Goal: Task Accomplishment & Management: Use online tool/utility

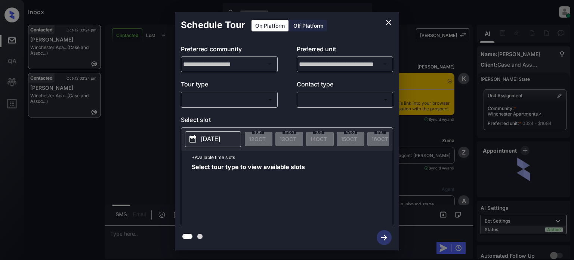
scroll to position [607, 0]
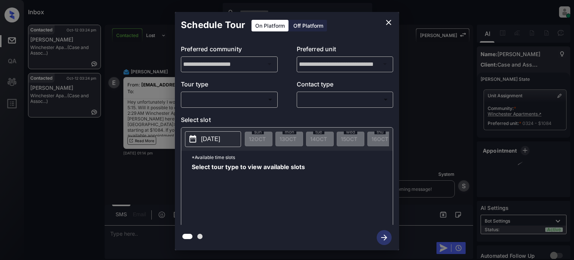
click at [236, 105] on div "​ ​" at bounding box center [229, 99] width 97 height 16
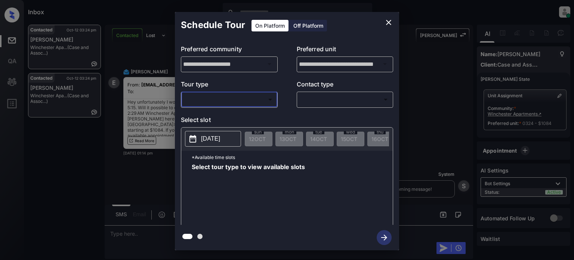
click at [223, 102] on body "Inbox Juan Carlos Manantan Online Set yourself offline Set yourself on break Pr…" at bounding box center [287, 130] width 574 height 260
click at [217, 116] on div at bounding box center [287, 130] width 574 height 260
drag, startPoint x: 254, startPoint y: 100, endPoint x: 281, endPoint y: 88, distance: 29.7
click at [254, 100] on body "Inbox Juan Carlos Manantan Online Set yourself offline Set yourself on break Pr…" at bounding box center [287, 130] width 574 height 260
click at [387, 18] on div at bounding box center [287, 130] width 574 height 260
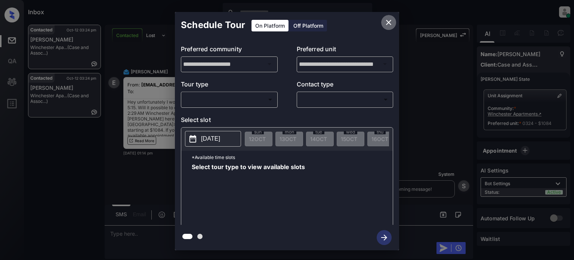
click at [386, 22] on icon "close" at bounding box center [388, 22] width 9 height 9
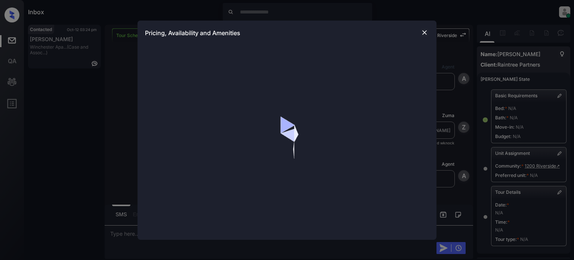
scroll to position [5986, 0]
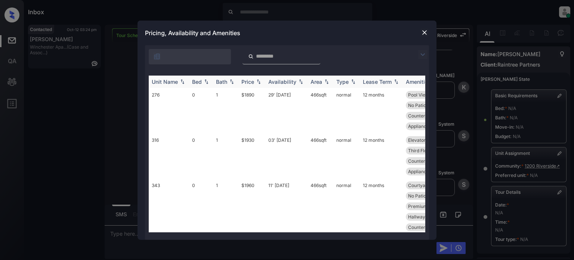
click at [254, 83] on div "Price" at bounding box center [248, 82] width 13 height 6
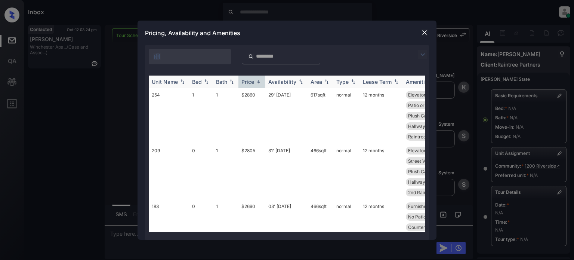
click at [254, 83] on div "Price" at bounding box center [248, 82] width 13 height 6
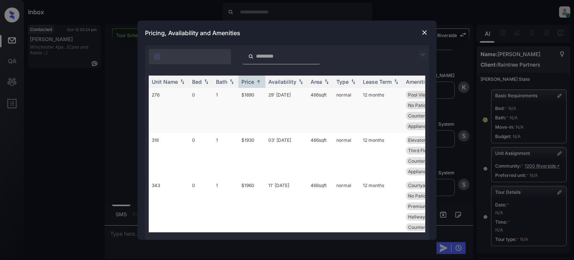
click at [303, 99] on td "29' Sep 25" at bounding box center [286, 110] width 42 height 45
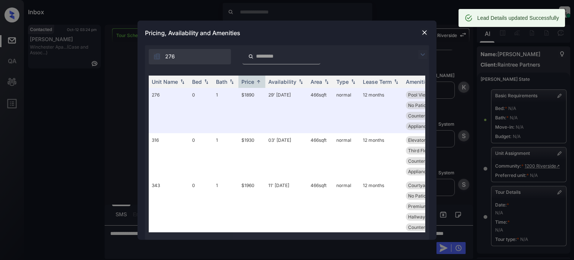
click at [426, 30] on img at bounding box center [424, 32] width 7 height 7
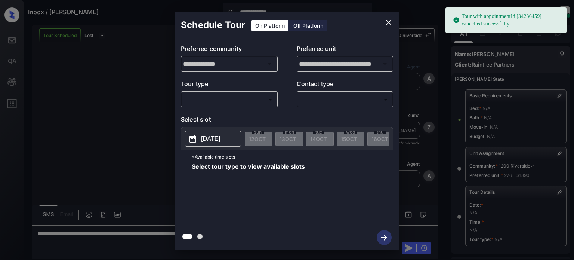
scroll to position [108, 0]
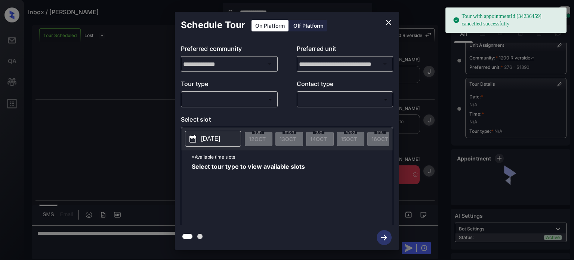
click at [241, 100] on body "**********" at bounding box center [287, 130] width 574 height 260
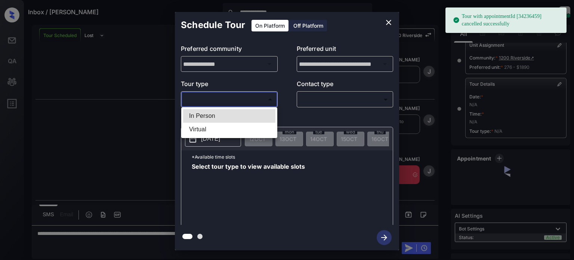
click at [215, 117] on li "In Person" at bounding box center [229, 115] width 92 height 13
type input "********"
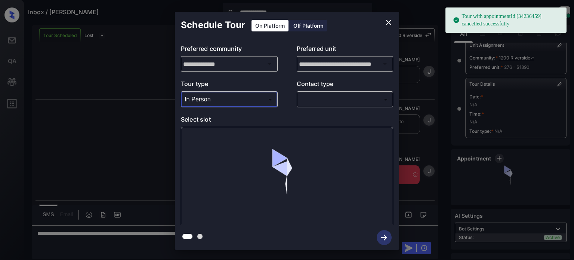
click at [325, 97] on body "**********" at bounding box center [287, 130] width 574 height 260
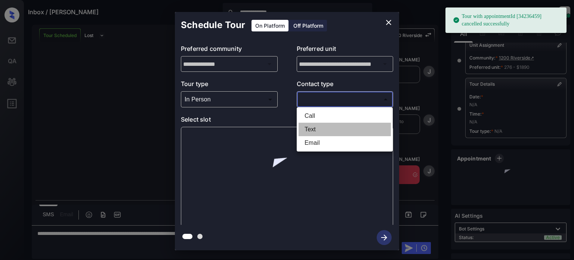
click at [312, 133] on li "Text" at bounding box center [345, 129] width 92 height 13
type input "****"
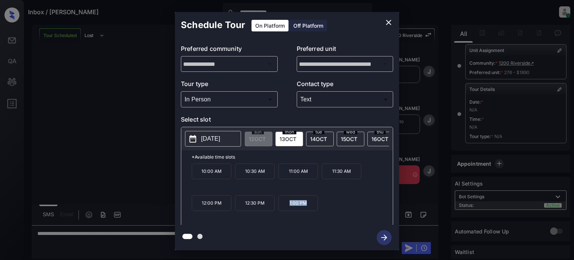
drag, startPoint x: 327, startPoint y: 205, endPoint x: 282, endPoint y: 212, distance: 46.2
click at [282, 212] on div "10:00 AM 10:30 AM 11:00 AM 11:30 AM 12:00 PM 12:30 PM 1:00 PM" at bounding box center [292, 193] width 201 height 60
copy p "1:00 PM"
click at [389, 24] on icon "close" at bounding box center [388, 22] width 9 height 9
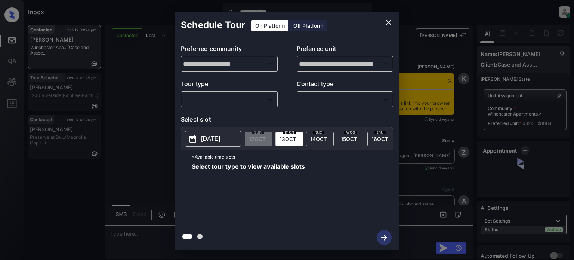
scroll to position [1168, 0]
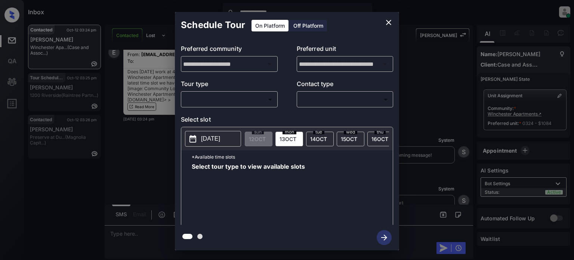
click at [244, 98] on body "**********" at bounding box center [287, 130] width 574 height 260
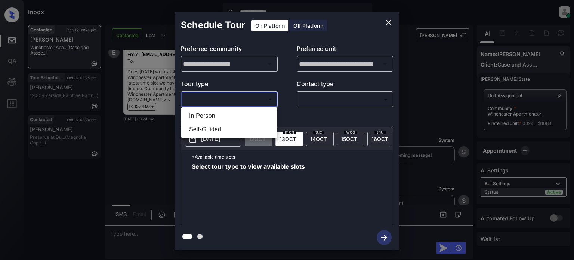
click at [217, 115] on li "In Person" at bounding box center [229, 115] width 92 height 13
type input "********"
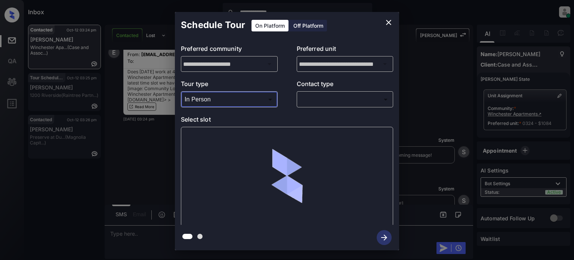
click at [335, 105] on body "**********" at bounding box center [287, 130] width 574 height 260
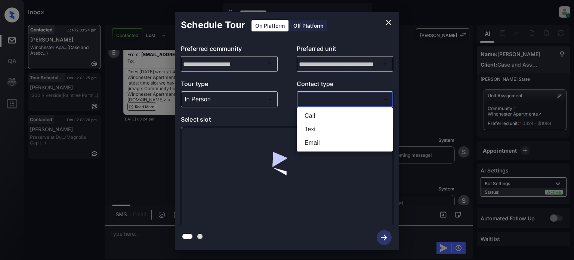
click at [322, 130] on li "Text" at bounding box center [345, 129] width 92 height 13
type input "****"
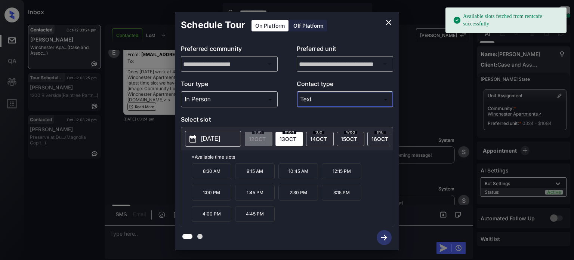
click at [220, 140] on p "2025-10-13" at bounding box center [210, 138] width 19 height 9
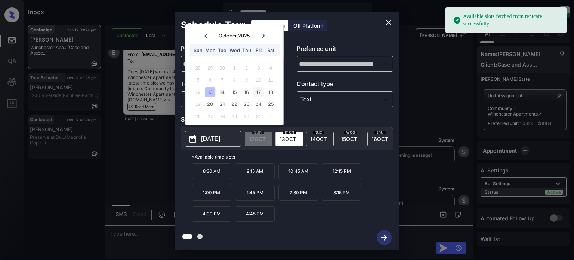
click at [261, 92] on div "17" at bounding box center [259, 92] width 10 height 10
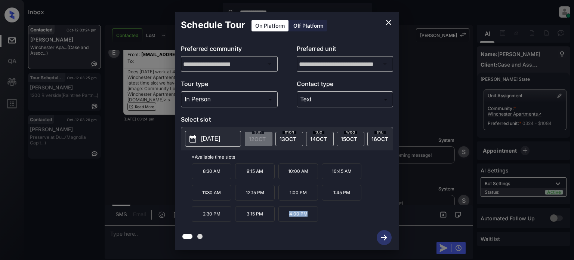
drag, startPoint x: 327, startPoint y: 218, endPoint x: 283, endPoint y: 219, distance: 44.5
click at [283, 219] on div "8:30 AM 9:15 AM 10:00 AM 10:45 AM 11:30 AM 12:15 PM 1:00 PM 1:45 PM 2:30 PM 3:1…" at bounding box center [292, 193] width 201 height 60
copy p "4:00 PM"
click at [388, 20] on icon "close" at bounding box center [388, 22] width 9 height 9
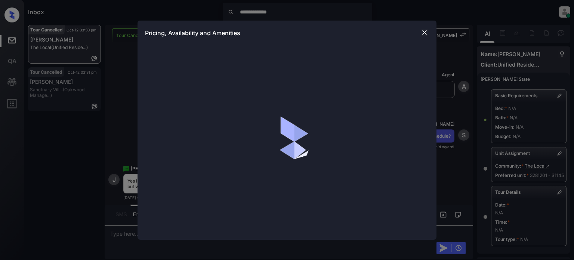
scroll to position [28, 0]
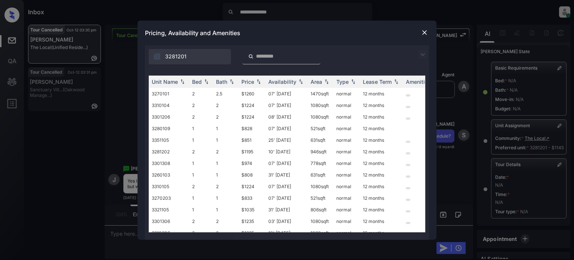
click at [425, 54] on img at bounding box center [422, 54] width 9 height 9
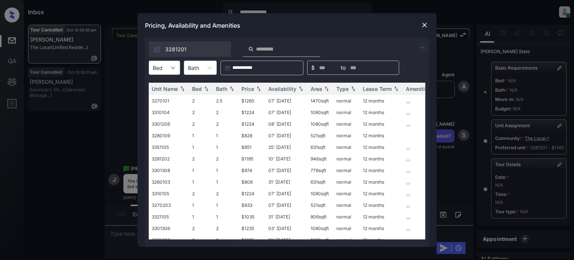
click at [177, 72] on div at bounding box center [172, 67] width 13 height 13
click at [162, 99] on div "2" at bounding box center [164, 99] width 31 height 13
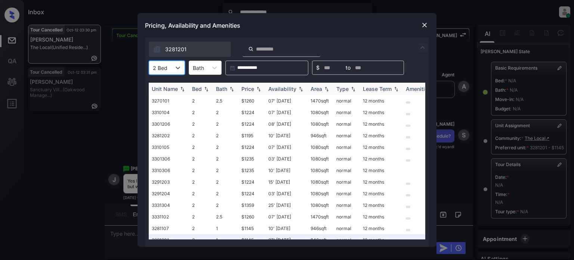
click at [257, 86] on div "Price" at bounding box center [252, 89] width 21 height 6
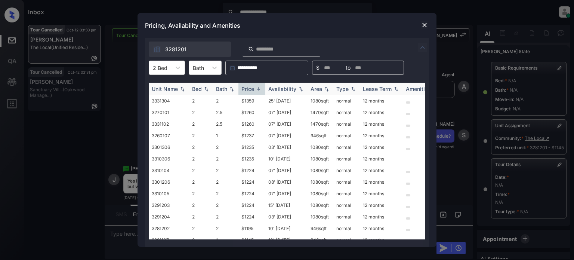
click at [257, 86] on img at bounding box center [258, 89] width 7 height 6
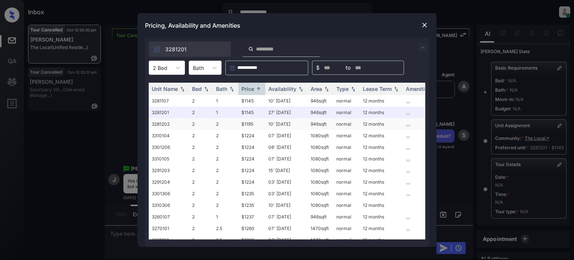
click at [285, 125] on td "10' Oct 25" at bounding box center [286, 124] width 42 height 12
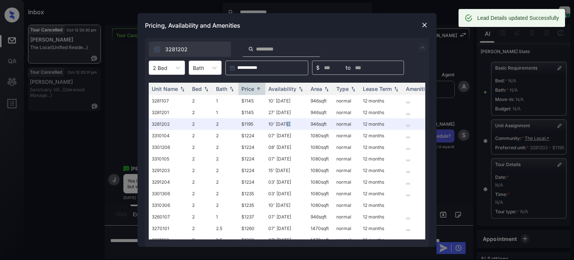
click at [425, 22] on img at bounding box center [424, 24] width 7 height 7
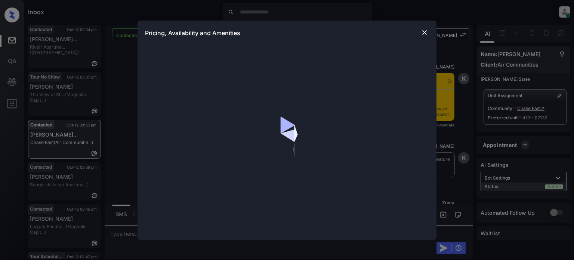
scroll to position [711, 0]
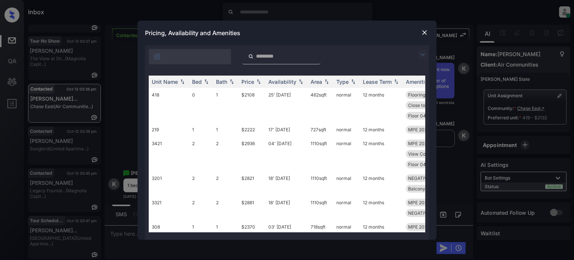
click at [423, 52] on img at bounding box center [422, 54] width 9 height 9
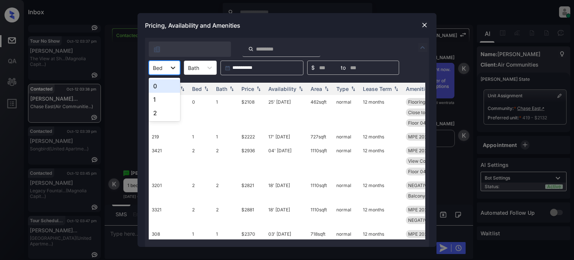
click at [168, 72] on div at bounding box center [172, 67] width 13 height 13
click at [163, 95] on div "1" at bounding box center [164, 99] width 31 height 13
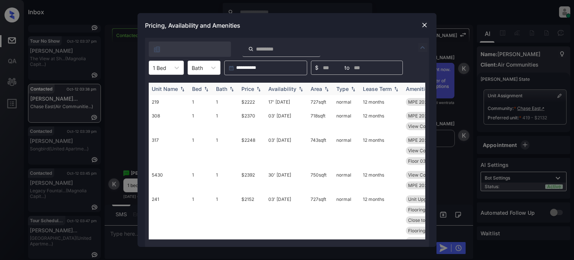
click at [248, 92] on th "Price" at bounding box center [252, 89] width 27 height 12
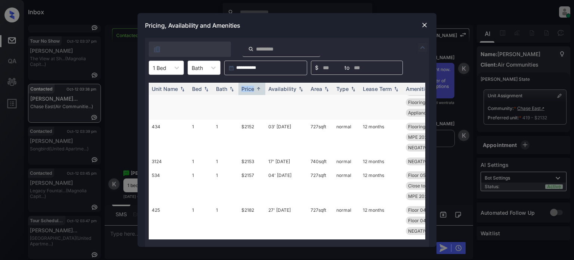
scroll to position [112, 0]
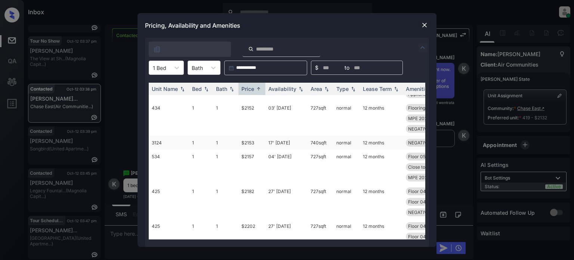
click at [275, 142] on td "17' [DATE]" at bounding box center [286, 143] width 42 height 14
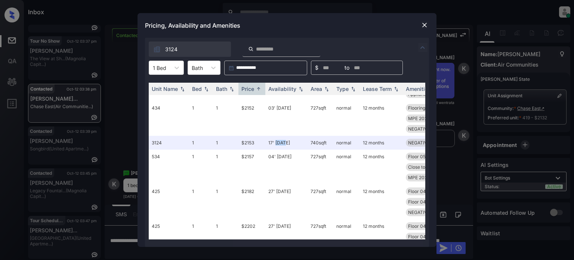
click at [422, 25] on img at bounding box center [424, 24] width 7 height 7
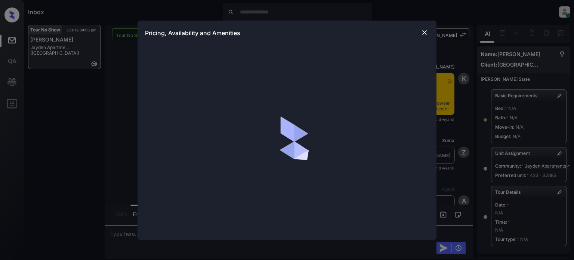
scroll to position [5431, 0]
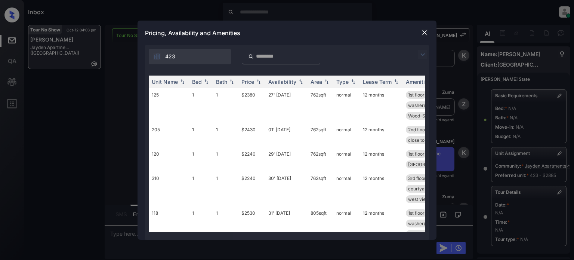
click at [424, 55] on img at bounding box center [422, 54] width 9 height 9
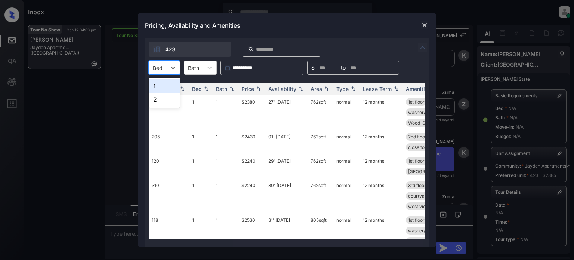
click at [163, 69] on div "Bed" at bounding box center [157, 67] width 17 height 11
click at [161, 100] on div "2" at bounding box center [164, 99] width 31 height 13
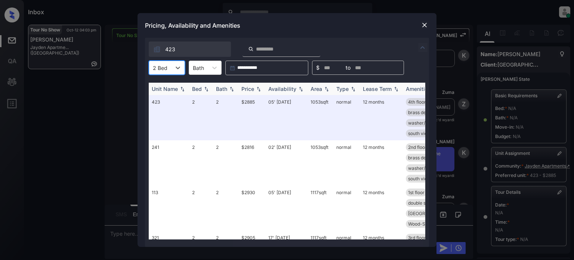
click at [255, 88] on img at bounding box center [258, 88] width 7 height 5
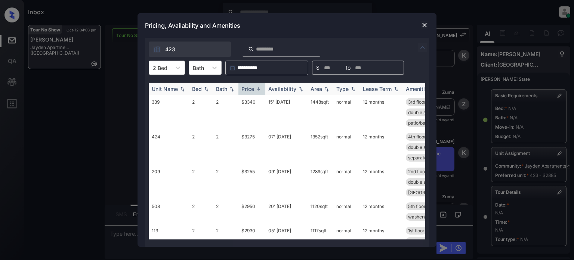
click at [255, 88] on img at bounding box center [258, 89] width 7 height 6
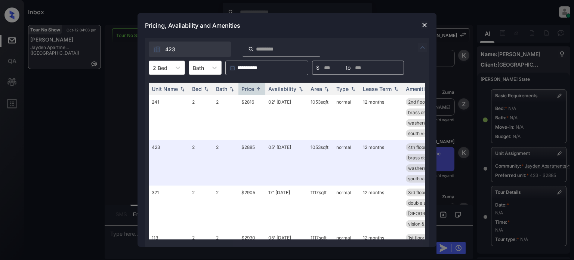
click at [424, 25] on img at bounding box center [424, 24] width 7 height 7
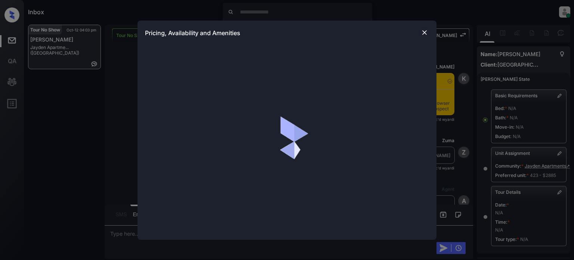
scroll to position [5318, 0]
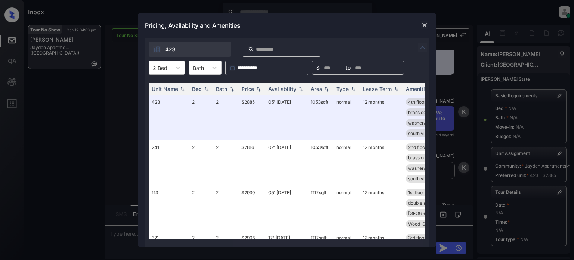
click at [162, 69] on div at bounding box center [160, 68] width 15 height 8
click at [263, 92] on th "Price" at bounding box center [252, 89] width 27 height 12
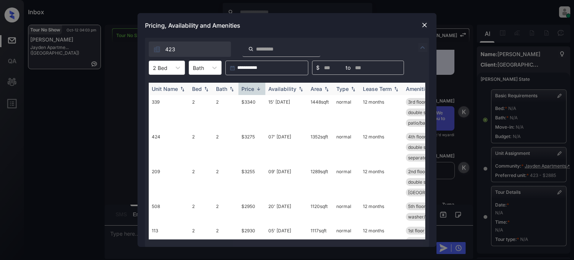
click at [258, 90] on img at bounding box center [258, 89] width 7 height 6
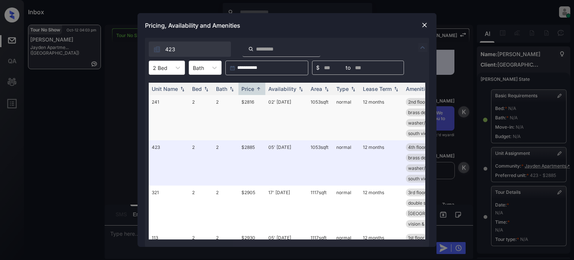
click at [277, 104] on td "02' Oct 25" at bounding box center [286, 117] width 42 height 45
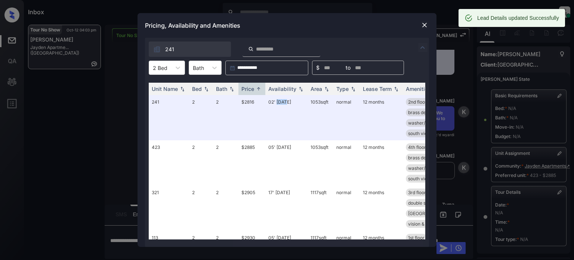
click at [423, 25] on img at bounding box center [424, 24] width 7 height 7
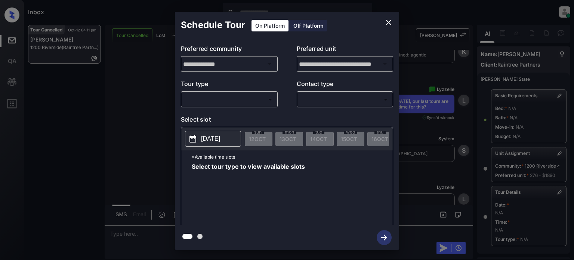
scroll to position [108, 0]
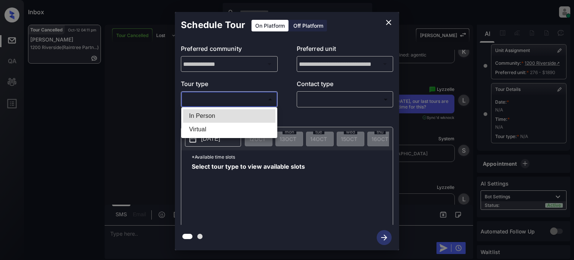
click at [262, 103] on body "Inbox [PERSON_NAME] Online Set yourself offline Set yourself on break Profile S…" at bounding box center [287, 130] width 574 height 260
click at [196, 125] on li "Virtual" at bounding box center [229, 129] width 92 height 13
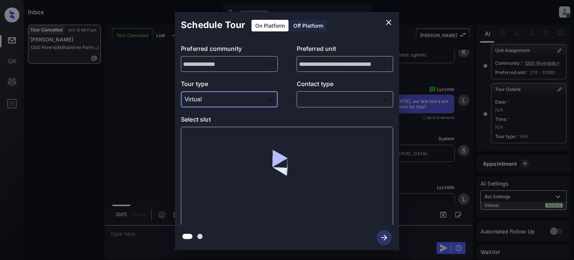
click at [212, 105] on body "Inbox Juan Carlos Manantan Online Set yourself offline Set yourself on break Pr…" at bounding box center [287, 130] width 574 height 260
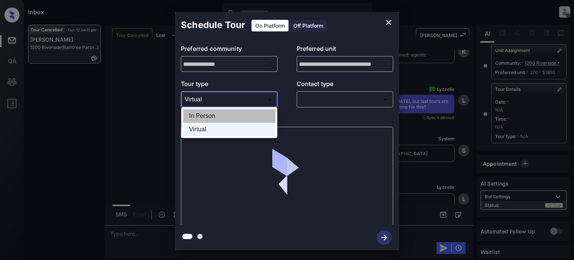
click at [212, 118] on li "In Person" at bounding box center [229, 115] width 92 height 13
type input "********"
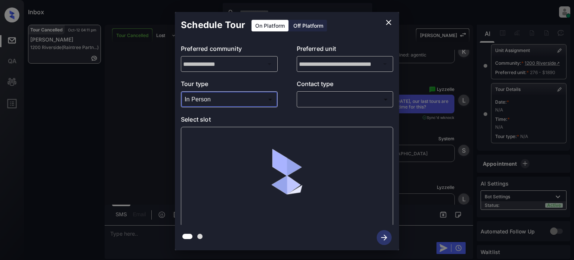
click at [335, 101] on body "Inbox Juan Carlos Manantan Online Set yourself offline Set yourself on break Pr…" at bounding box center [287, 130] width 574 height 260
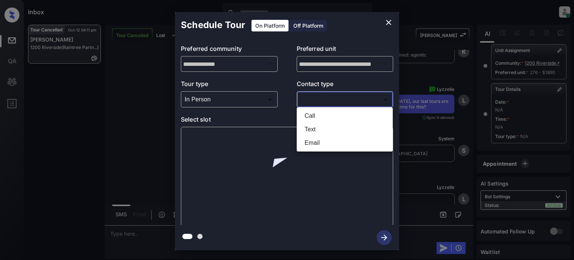
click at [328, 130] on li "Text" at bounding box center [345, 129] width 92 height 13
type input "****"
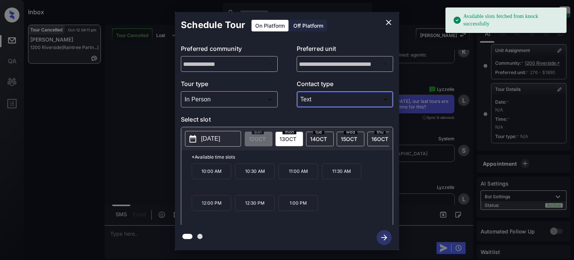
click at [205, 135] on p "2025-10-13" at bounding box center [210, 138] width 19 height 9
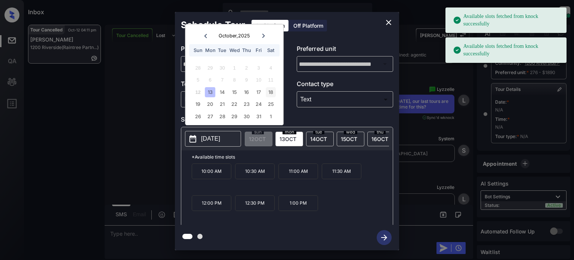
click at [273, 92] on div "18" at bounding box center [271, 92] width 10 height 10
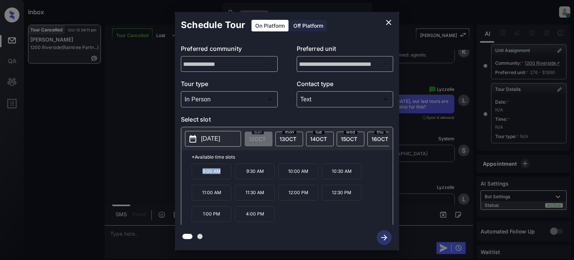
drag, startPoint x: 227, startPoint y: 174, endPoint x: 200, endPoint y: 172, distance: 27.0
click at [200, 172] on p "9:00 AM" at bounding box center [212, 171] width 40 height 16
copy p "9:00 AM"
click at [385, 22] on icon "close" at bounding box center [388, 22] width 9 height 9
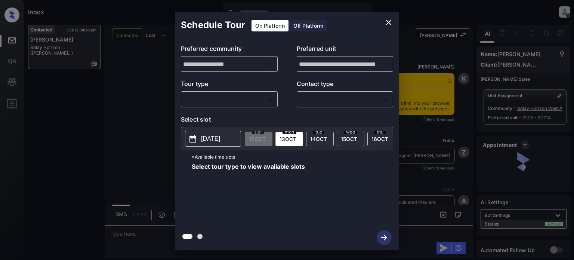
scroll to position [1331, 0]
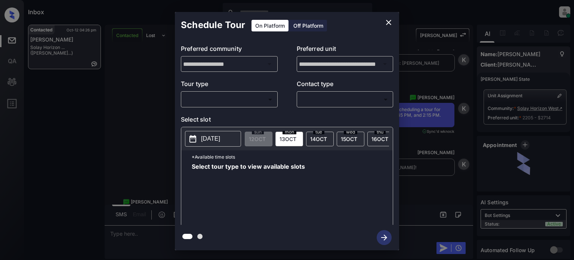
click at [266, 101] on body "Inbox Juan Carlos Manantan Online Set yourself offline Set yourself on break Pr…" at bounding box center [287, 130] width 574 height 260
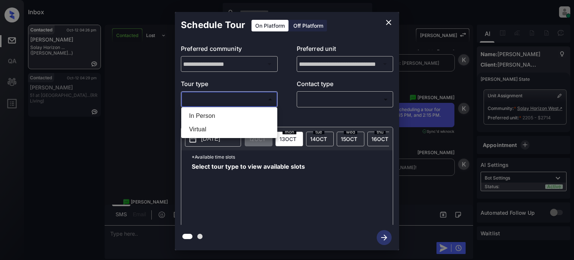
click at [228, 119] on li "In Person" at bounding box center [229, 115] width 92 height 13
type input "********"
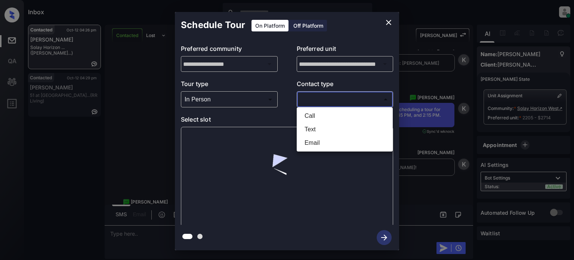
click at [328, 99] on body "Inbox Juan Carlos Manantan Online Set yourself offline Set yourself on break Pr…" at bounding box center [287, 130] width 574 height 260
click at [316, 130] on li "Text" at bounding box center [345, 129] width 92 height 13
type input "****"
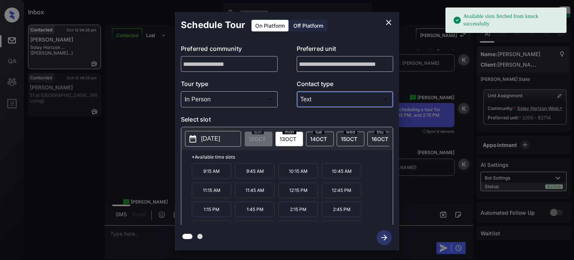
click at [204, 141] on p "[DATE]" at bounding box center [210, 138] width 19 height 9
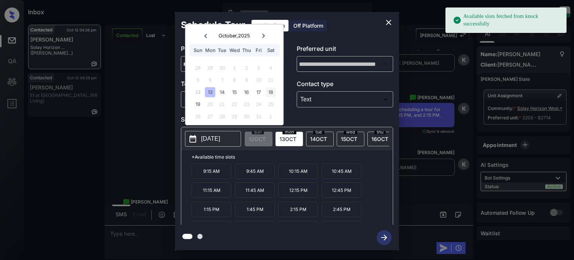
click at [272, 90] on div "18" at bounding box center [271, 92] width 10 height 10
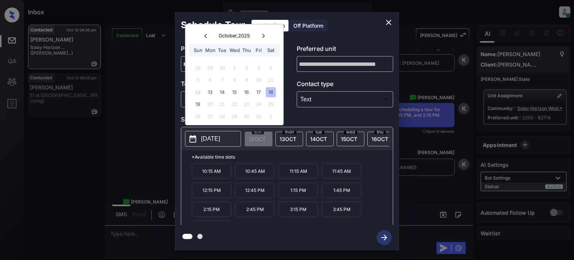
click at [386, 20] on icon "close" at bounding box center [388, 22] width 9 height 9
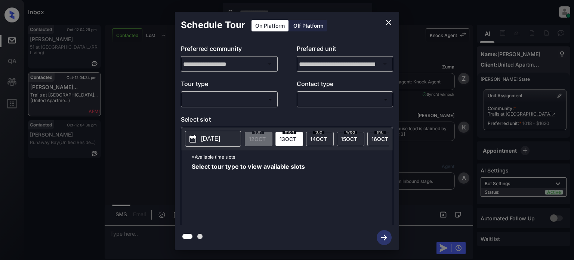
scroll to position [463, 0]
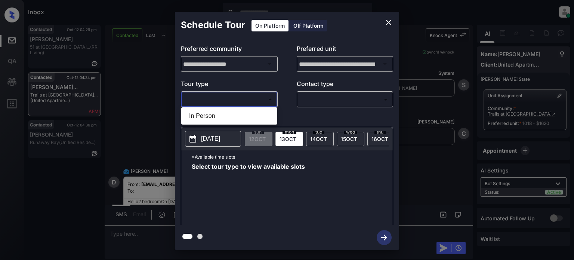
click at [267, 98] on body "Inbox [PERSON_NAME] Online Set yourself offline Set yourself on break Profile S…" at bounding box center [287, 130] width 574 height 260
click at [387, 20] on div at bounding box center [287, 130] width 574 height 260
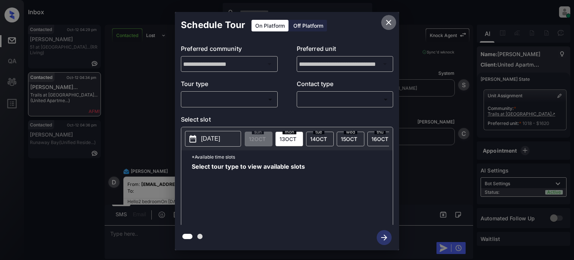
click at [388, 23] on icon "close" at bounding box center [388, 22] width 5 height 5
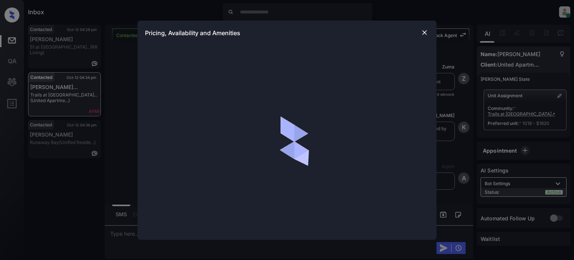
scroll to position [463, 0]
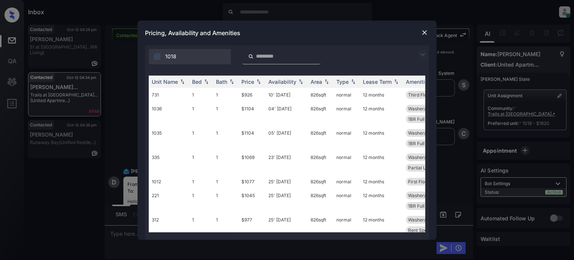
click at [421, 52] on img at bounding box center [422, 54] width 9 height 9
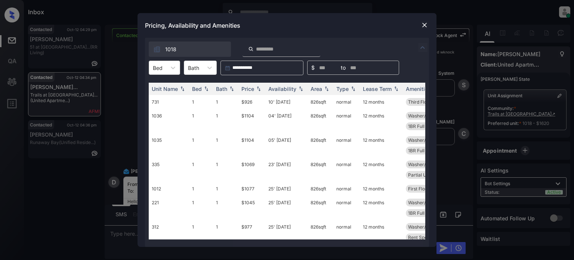
click at [157, 67] on div at bounding box center [158, 68] width 10 height 8
click at [164, 95] on div "2" at bounding box center [164, 99] width 31 height 13
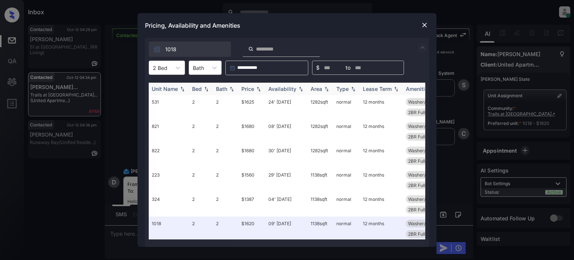
click at [247, 87] on div "Price" at bounding box center [248, 89] width 13 height 6
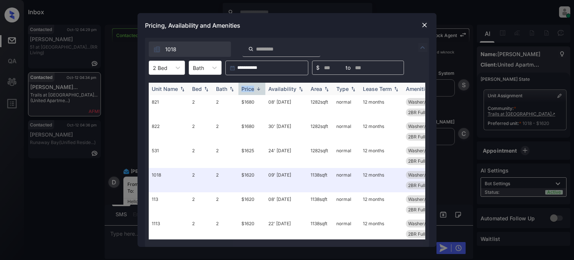
click at [247, 87] on div "Price" at bounding box center [248, 89] width 13 height 6
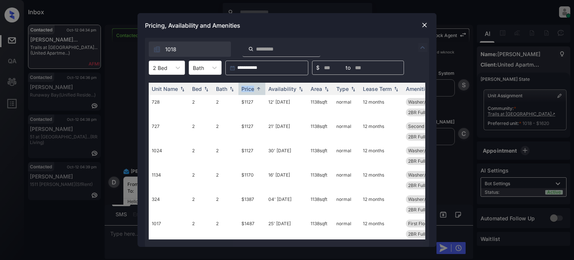
click at [425, 27] on img at bounding box center [424, 24] width 7 height 7
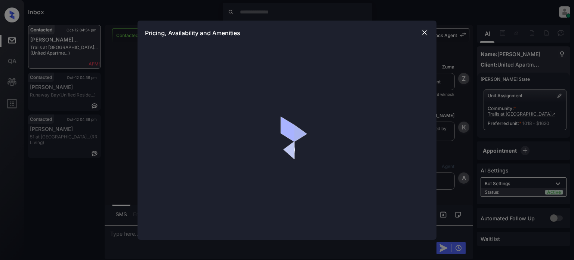
scroll to position [1568, 0]
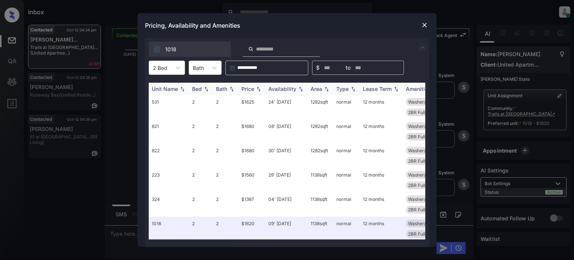
click at [252, 91] on div "Price" at bounding box center [248, 89] width 13 height 6
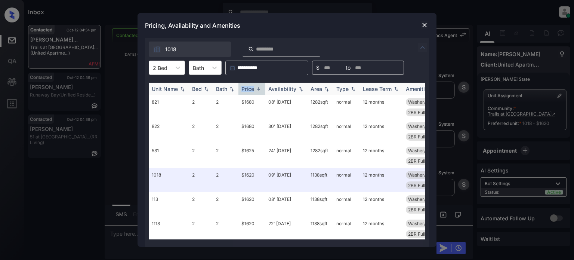
click at [252, 91] on div "Price" at bounding box center [248, 89] width 13 height 6
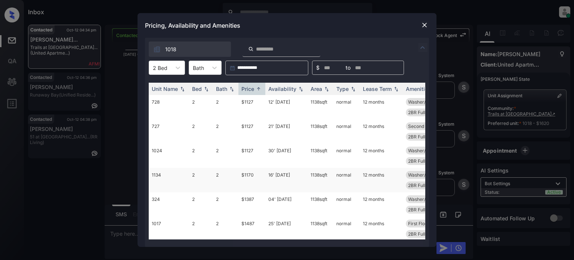
click at [277, 168] on td "16' [DATE]" at bounding box center [286, 180] width 42 height 24
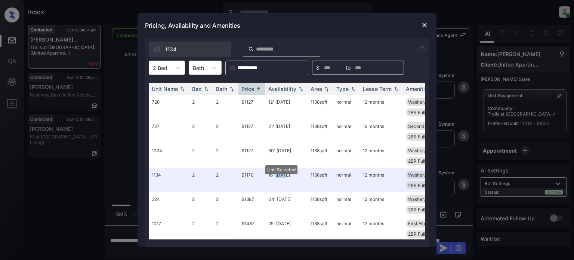
click at [427, 25] on img at bounding box center [424, 24] width 7 height 7
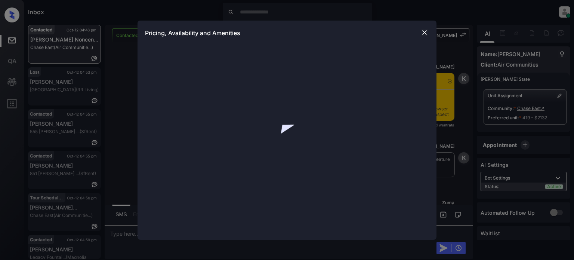
scroll to position [367, 0]
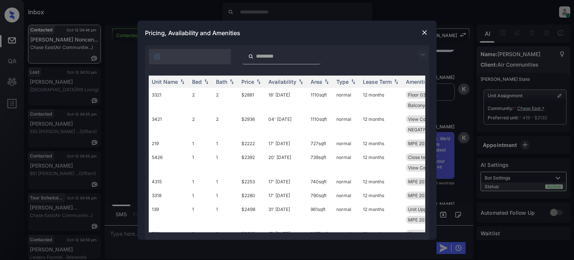
click at [425, 56] on img at bounding box center [422, 54] width 9 height 9
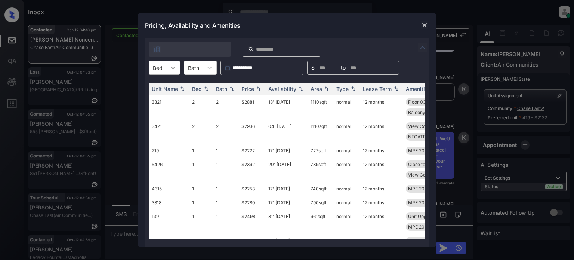
click at [168, 67] on div at bounding box center [172, 67] width 13 height 13
click at [169, 97] on div "1" at bounding box center [164, 99] width 31 height 13
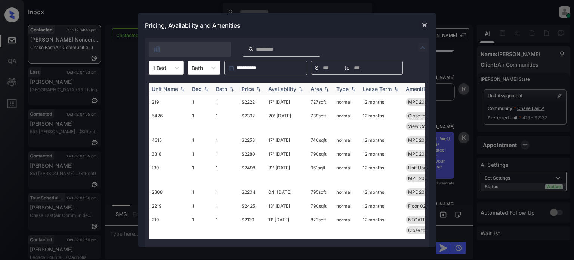
click at [254, 89] on div "Price" at bounding box center [248, 89] width 13 height 6
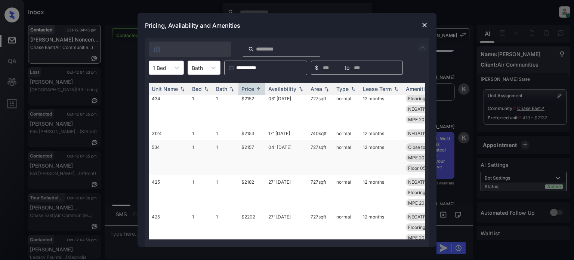
scroll to position [112, 0]
click at [282, 139] on td "17' Oct 25" at bounding box center [286, 132] width 42 height 14
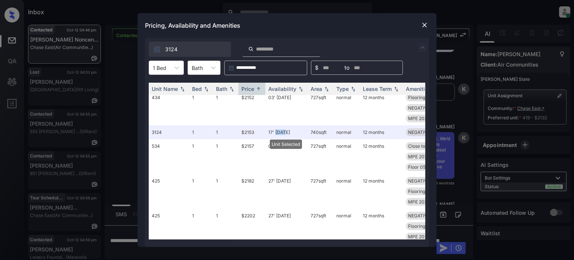
click at [422, 23] on img at bounding box center [424, 24] width 7 height 7
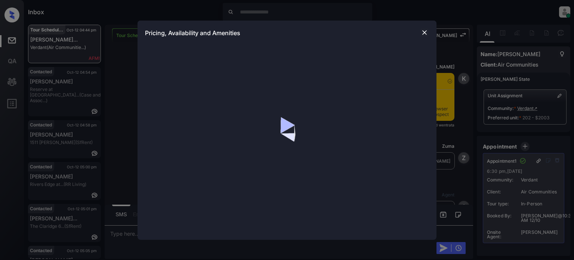
scroll to position [1161, 0]
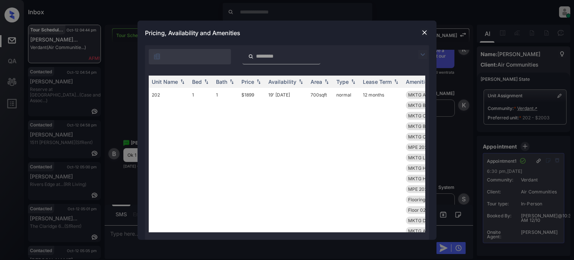
click at [422, 53] on img at bounding box center [422, 54] width 9 height 9
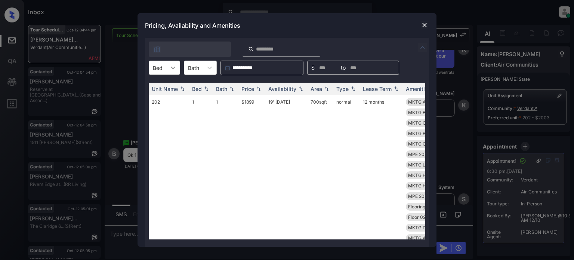
click at [169, 70] on icon at bounding box center [172, 67] width 7 height 7
click at [166, 85] on div "1" at bounding box center [164, 85] width 31 height 13
click at [249, 91] on div "Price" at bounding box center [248, 89] width 13 height 6
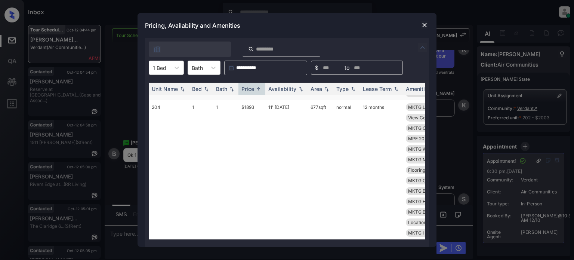
scroll to position [262, 0]
click at [284, 106] on td "11' Sep 25" at bounding box center [286, 225] width 42 height 255
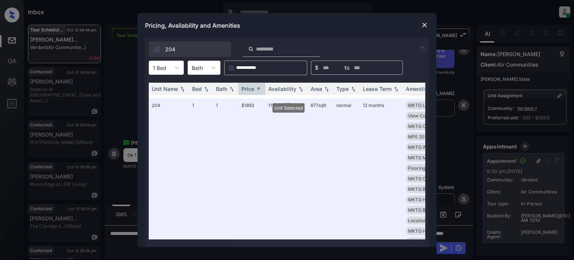
click at [425, 27] on img at bounding box center [424, 24] width 7 height 7
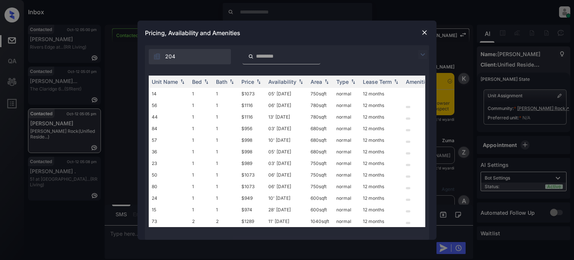
scroll to position [1904, 0]
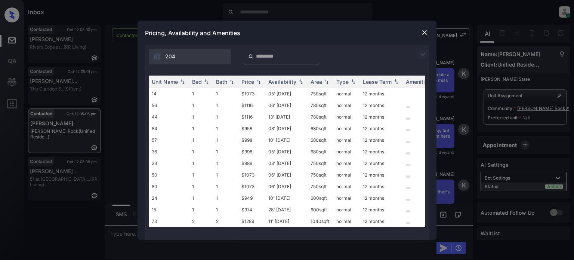
click at [422, 51] on img at bounding box center [422, 54] width 9 height 9
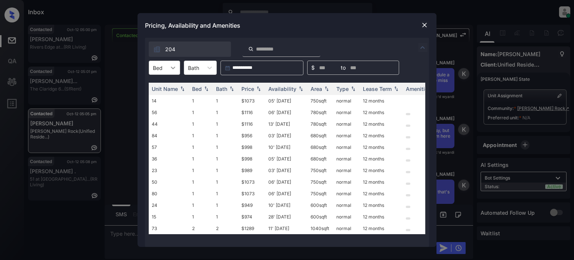
click at [166, 68] on div "Bed" at bounding box center [157, 67] width 17 height 11
click at [164, 88] on div "1" at bounding box center [164, 85] width 31 height 13
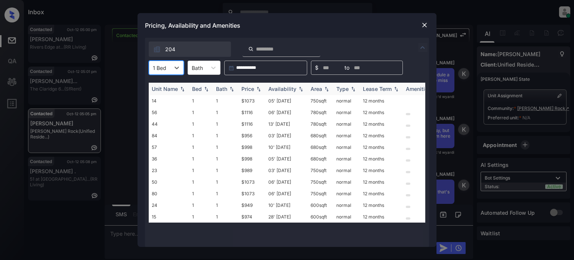
click at [244, 86] on div "Price" at bounding box center [248, 89] width 13 height 6
click at [290, 103] on td "10' Oct 25" at bounding box center [286, 101] width 42 height 12
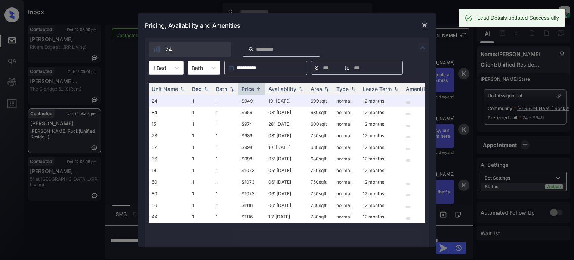
click at [422, 24] on img at bounding box center [424, 24] width 7 height 7
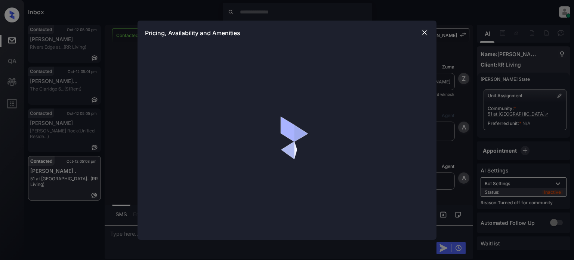
scroll to position [1128, 0]
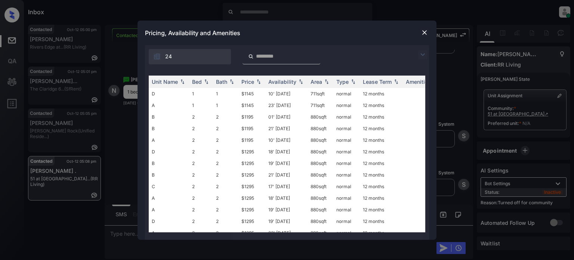
drag, startPoint x: 421, startPoint y: 59, endPoint x: 419, endPoint y: 56, distance: 4.0
click at [421, 59] on div "24" at bounding box center [287, 54] width 284 height 19
click at [420, 56] on img at bounding box center [422, 54] width 9 height 9
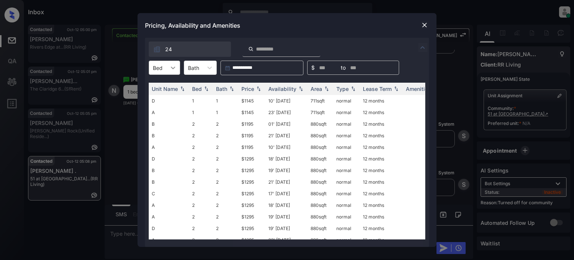
click at [167, 70] on div at bounding box center [172, 67] width 13 height 13
click at [157, 91] on div "1" at bounding box center [164, 85] width 31 height 13
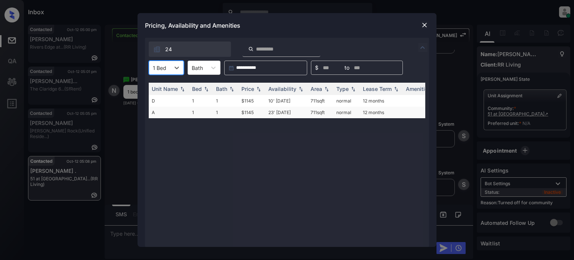
click at [255, 113] on td "$1145" at bounding box center [252, 113] width 27 height 12
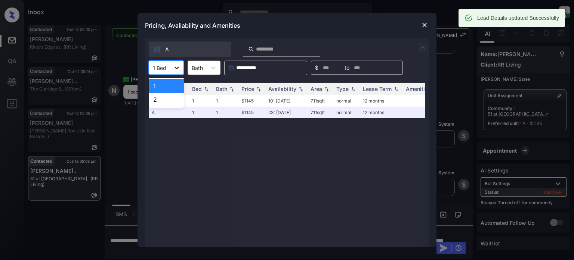
click at [177, 71] on div at bounding box center [176, 67] width 13 height 13
click at [165, 102] on div "2" at bounding box center [166, 99] width 35 height 13
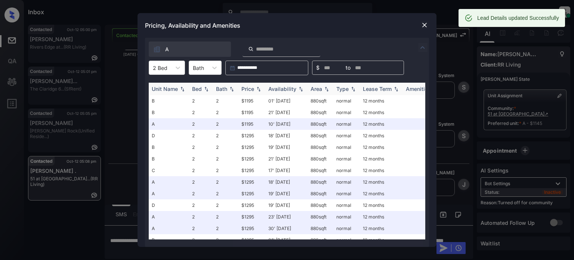
click at [247, 88] on div "Price" at bounding box center [248, 89] width 13 height 6
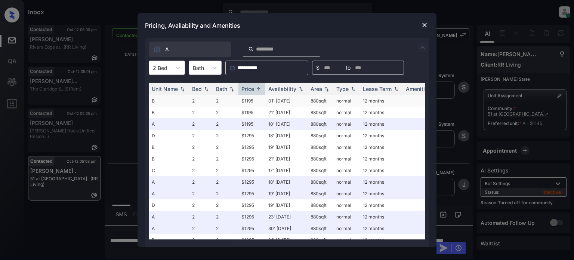
click at [283, 103] on td "01' Oct 25" at bounding box center [286, 101] width 42 height 12
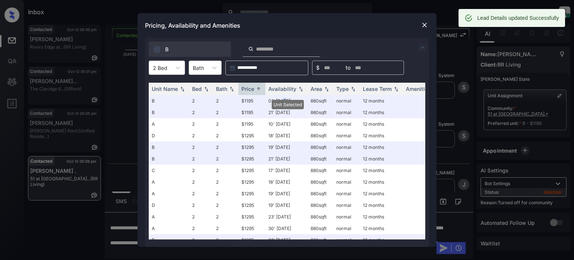
click at [423, 22] on img at bounding box center [424, 24] width 7 height 7
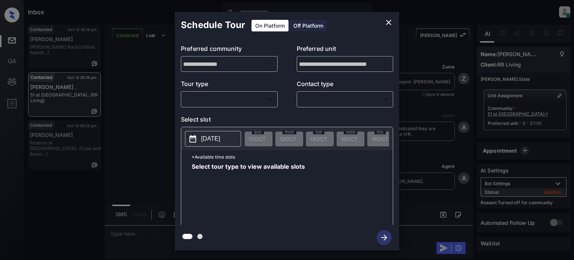
scroll to position [766, 0]
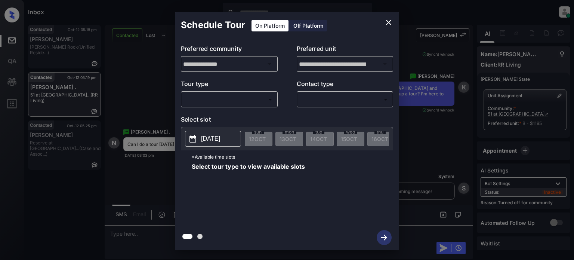
click at [216, 101] on body "Inbox Juan Carlos Manantan Online Set yourself offline Set yourself on break Pr…" at bounding box center [287, 130] width 574 height 260
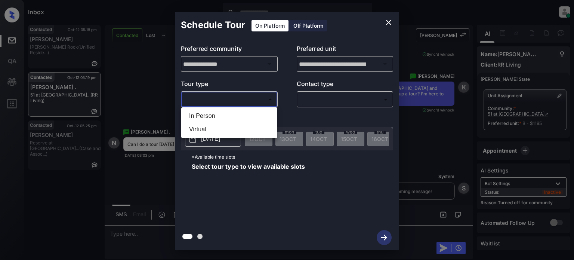
click at [206, 118] on li "In Person" at bounding box center [229, 115] width 92 height 13
type input "********"
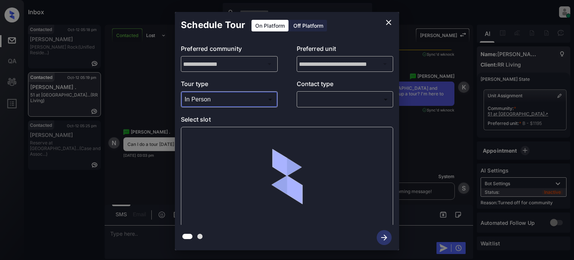
click at [314, 99] on body "Inbox Juan Carlos Manantan Online Set yourself offline Set yourself on break Pr…" at bounding box center [287, 130] width 574 height 260
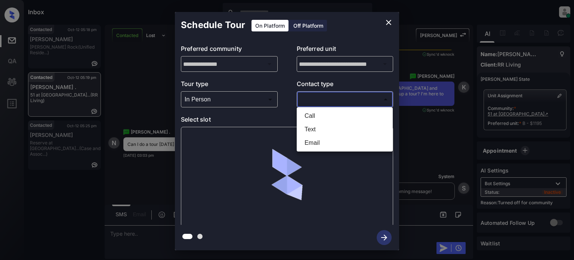
click at [319, 127] on li "Text" at bounding box center [345, 129] width 92 height 13
type input "****"
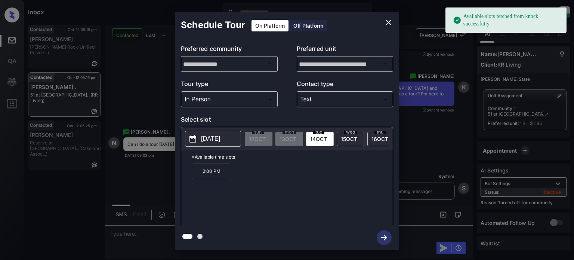
click at [220, 141] on p "[DATE]" at bounding box center [210, 138] width 19 height 9
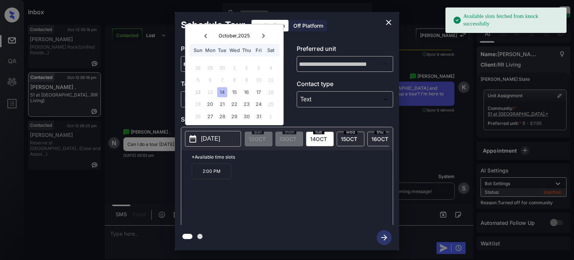
click at [372, 138] on span "16 OCT" at bounding box center [380, 139] width 17 height 6
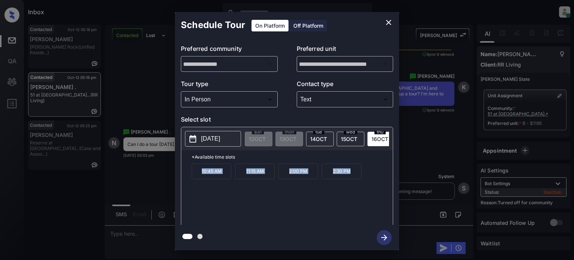
drag, startPoint x: 194, startPoint y: 177, endPoint x: 393, endPoint y: 181, distance: 199.0
click at [393, 181] on div "**********" at bounding box center [287, 131] width 224 height 187
copy div "10:45 AM 11:15 AM 2:00 PM 2:30 PM"
click at [392, 21] on icon "close" at bounding box center [388, 22] width 9 height 9
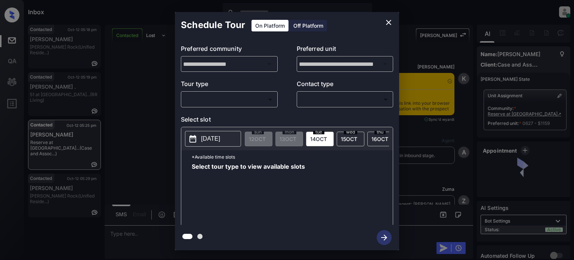
scroll to position [3786, 0]
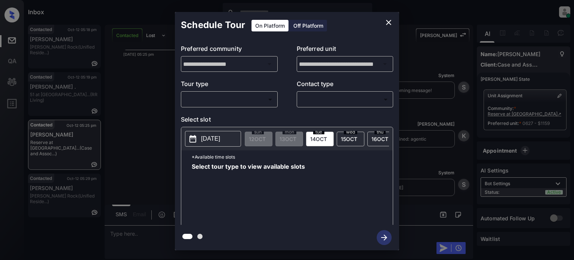
click at [218, 89] on p "Tour type" at bounding box center [229, 85] width 97 height 12
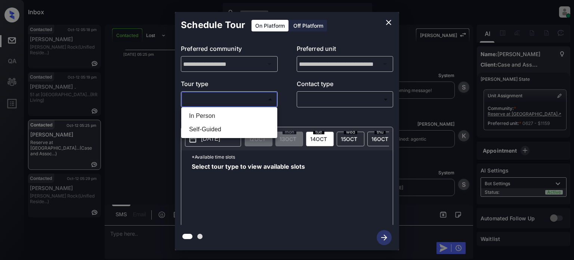
click at [218, 100] on body "Inbox [PERSON_NAME] Online Set yourself offline Set yourself on break Profile S…" at bounding box center [287, 130] width 574 height 260
click at [214, 115] on li "In Person" at bounding box center [229, 115] width 92 height 13
type input "********"
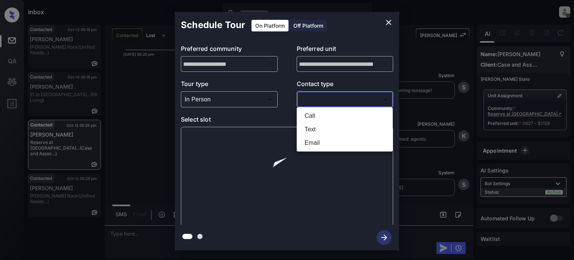
click at [324, 100] on body "Inbox [PERSON_NAME] Online Set yourself offline Set yourself on break Profile S…" at bounding box center [287, 130] width 574 height 260
click at [327, 132] on li "Text" at bounding box center [345, 129] width 92 height 13
type input "****"
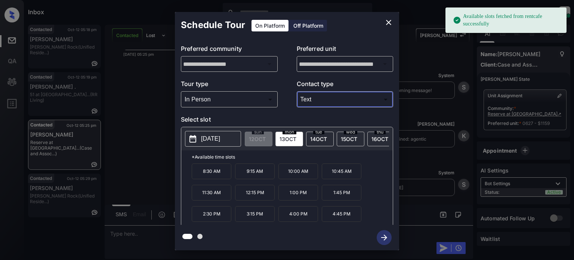
click at [203, 139] on p "[DATE]" at bounding box center [210, 138] width 19 height 9
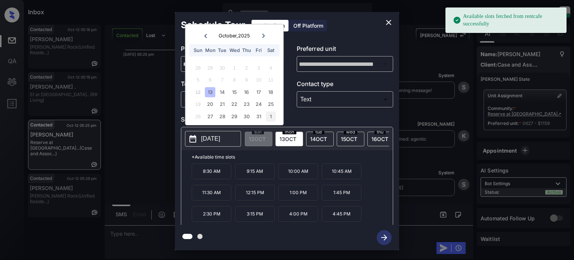
click at [273, 116] on div "1" at bounding box center [271, 116] width 10 height 10
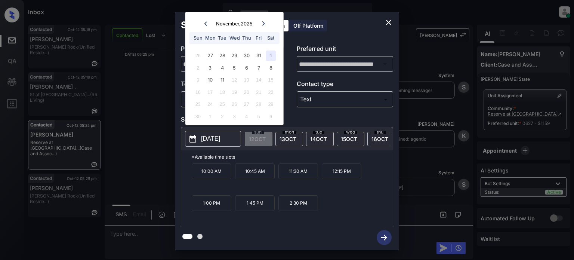
click at [298, 177] on p "11:30 AM" at bounding box center [299, 171] width 40 height 16
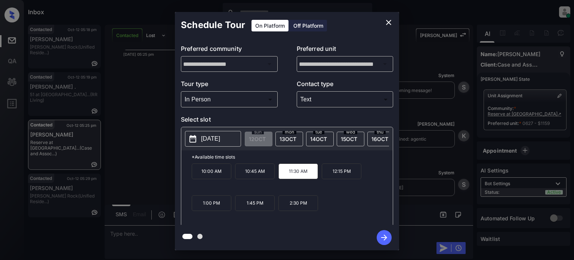
click at [386, 239] on icon "button" at bounding box center [384, 237] width 15 height 15
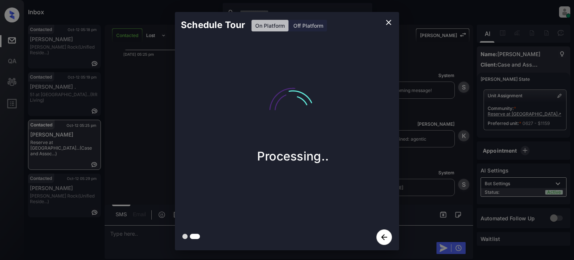
click at [387, 20] on icon "close" at bounding box center [388, 22] width 5 height 5
